Goal: Transaction & Acquisition: Purchase product/service

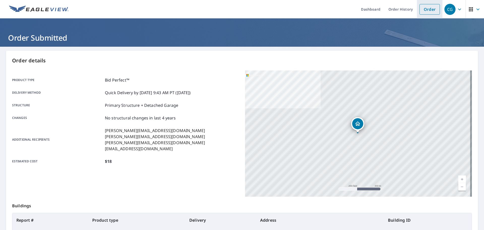
click at [428, 10] on link "Order" at bounding box center [429, 9] width 20 height 11
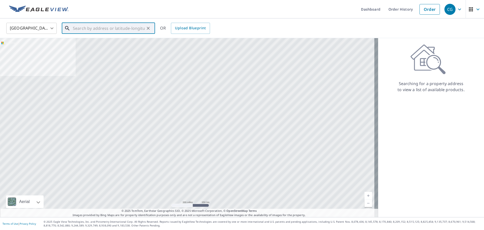
click at [116, 32] on input "text" at bounding box center [109, 28] width 72 height 14
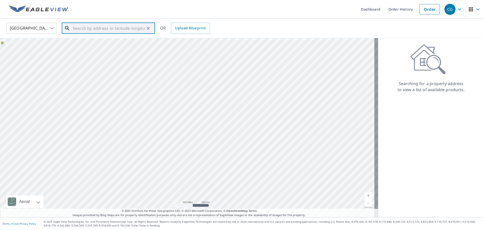
paste input "[STREET_ADDRESS]"
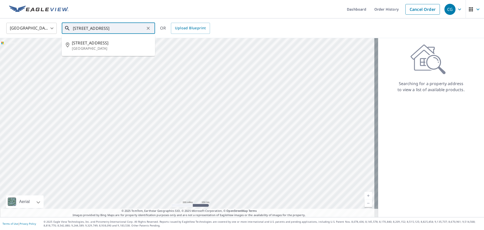
click at [87, 42] on span "[STREET_ADDRESS]" at bounding box center [111, 43] width 79 height 6
type input "[STREET_ADDRESS]"
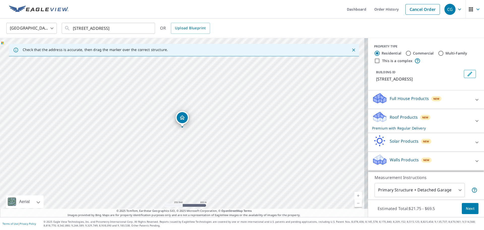
click at [397, 116] on div "Roof Products New Premium with Regular Delivery Premium $21.75 - $69.5 Delivery…" at bounding box center [426, 121] width 116 height 24
click at [397, 120] on p "Roof Products" at bounding box center [404, 117] width 28 height 6
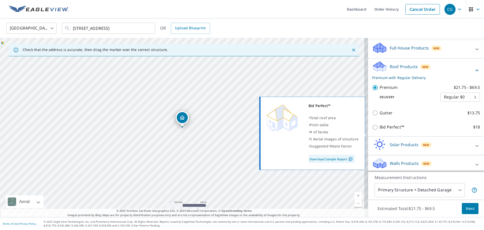
click at [372, 130] on input "Bid Perfect™ $18" at bounding box center [376, 127] width 8 height 6
checkbox input "true"
checkbox input "false"
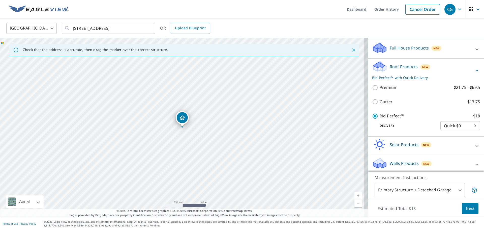
click at [464, 204] on button "Next" at bounding box center [470, 208] width 17 height 11
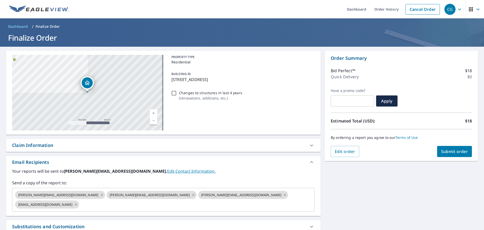
click at [454, 156] on button "Submit order" at bounding box center [454, 151] width 35 height 11
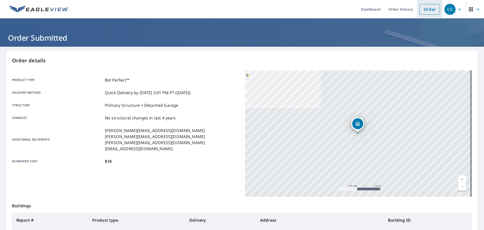
click at [421, 11] on link "Order" at bounding box center [429, 9] width 20 height 11
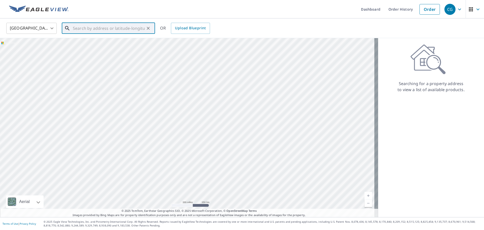
paste input "[STREET_ADDRESS]"
click at [90, 42] on span "[STREET_ADDRESS]" at bounding box center [111, 43] width 79 height 6
type input "[STREET_ADDRESS]"
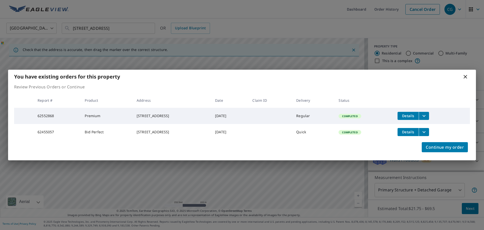
click at [463, 71] on div "You have existing orders for this property" at bounding box center [242, 77] width 468 height 14
click at [466, 74] on icon at bounding box center [465, 77] width 6 height 6
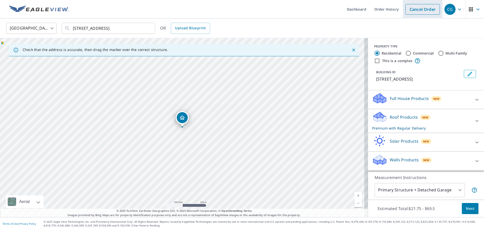
click at [413, 8] on link "Cancel Order" at bounding box center [422, 9] width 35 height 11
